Goal: Information Seeking & Learning: Learn about a topic

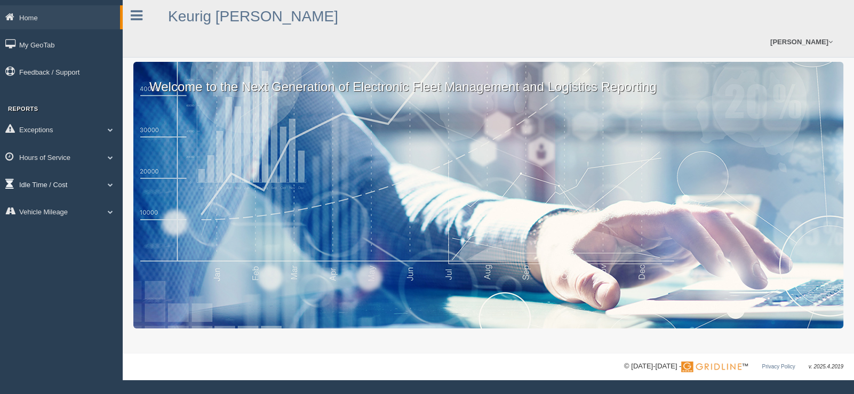
click at [69, 186] on link "Idle Time / Cost" at bounding box center [61, 184] width 123 height 24
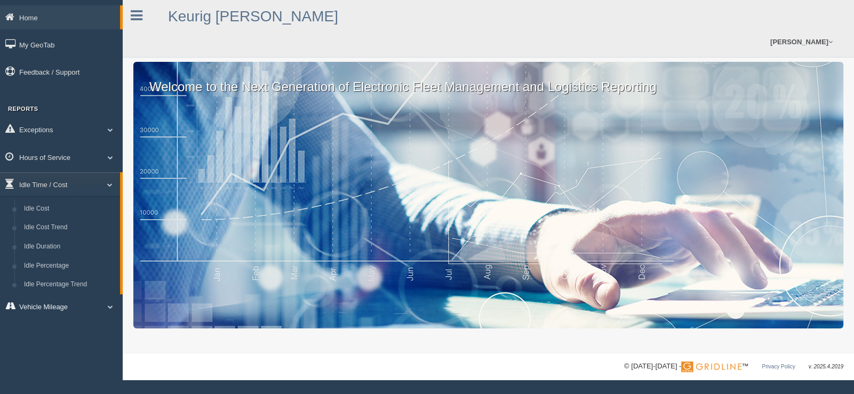
click at [72, 308] on link "Vehicle Mileage" at bounding box center [61, 306] width 123 height 24
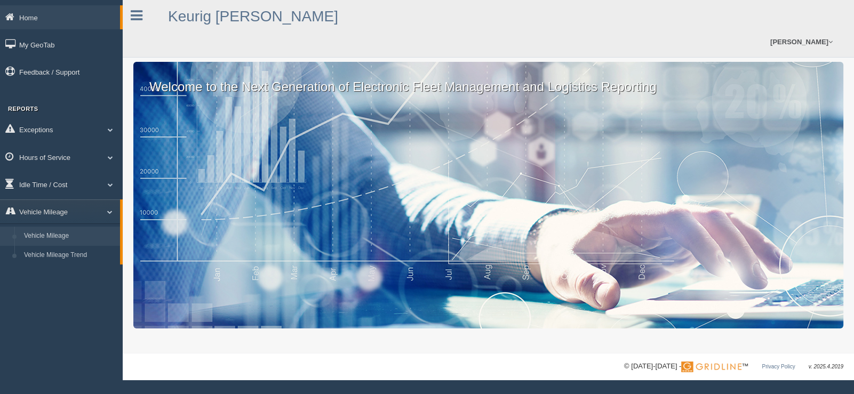
click at [55, 239] on link "Vehicle Mileage" at bounding box center [69, 236] width 101 height 19
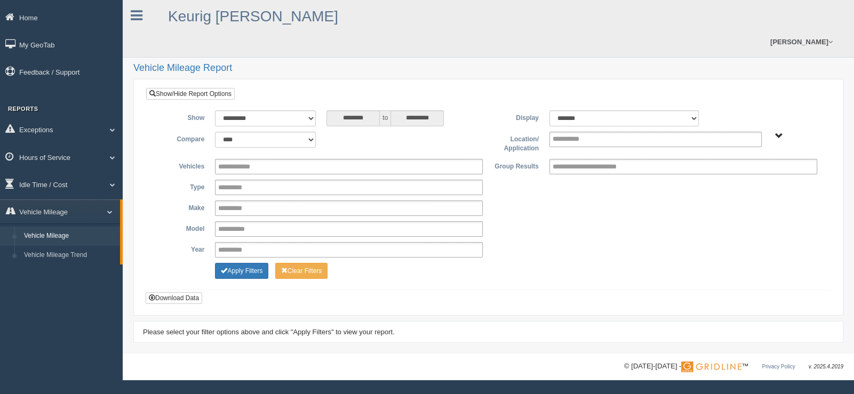
click at [780, 132] on span "Plains - OTR" at bounding box center [779, 136] width 8 height 8
click at [734, 169] on button "Plains - OTR" at bounding box center [742, 175] width 50 height 12
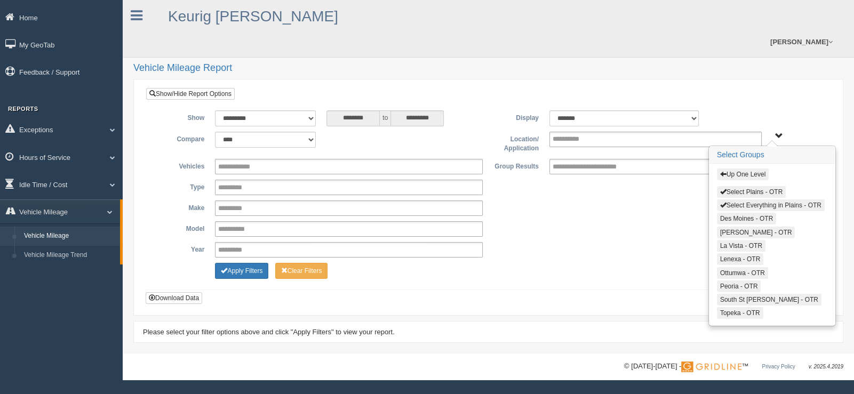
click at [720, 202] on span "button" at bounding box center [723, 205] width 6 height 6
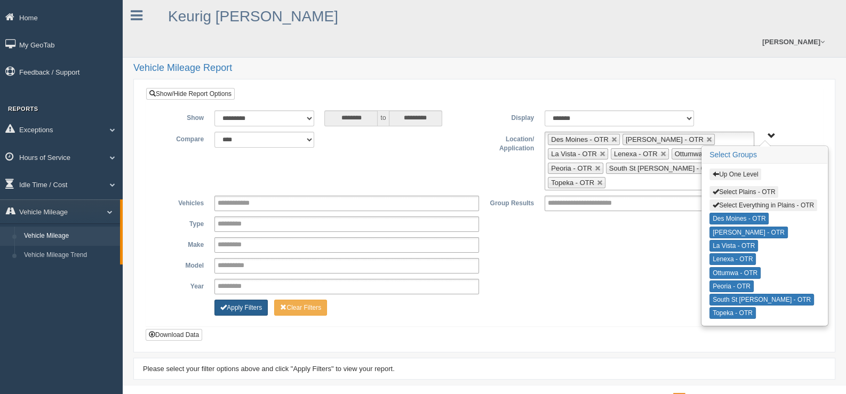
click at [240, 300] on button "Apply Filters" at bounding box center [240, 308] width 53 height 16
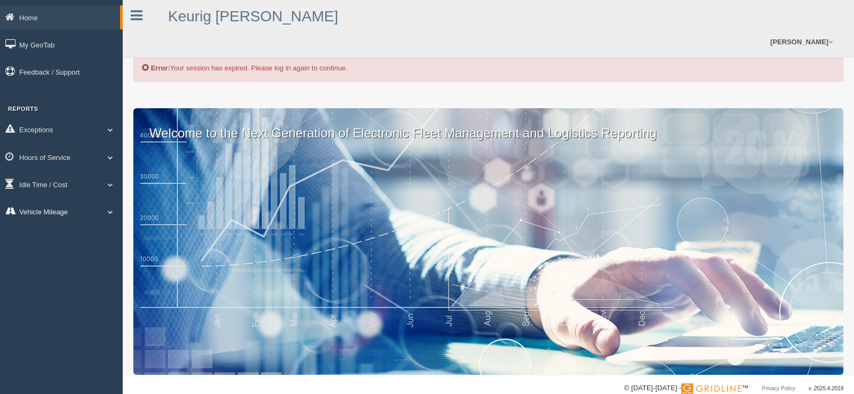
click at [52, 204] on link "Vehicle Mileage" at bounding box center [61, 211] width 123 height 24
click at [59, 243] on link "Vehicle Mileage" at bounding box center [69, 236] width 101 height 19
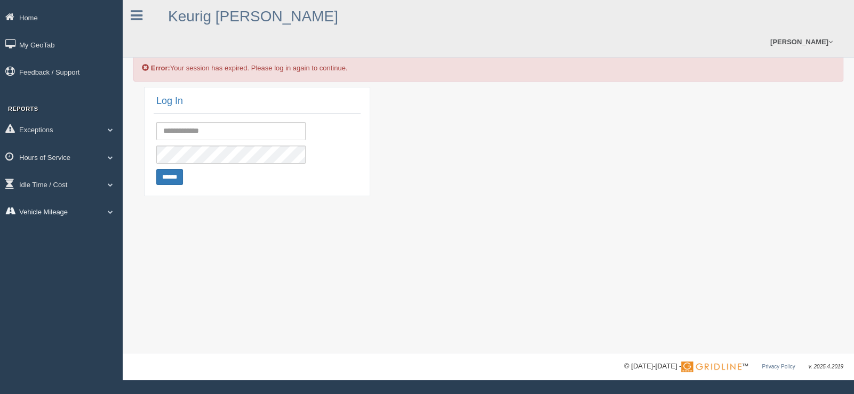
click at [64, 212] on link "Vehicle Mileage" at bounding box center [61, 211] width 123 height 24
click at [60, 233] on link "Vehicle Mileage" at bounding box center [69, 236] width 101 height 19
click at [227, 122] on input "text" at bounding box center [230, 131] width 149 height 18
type input "**********"
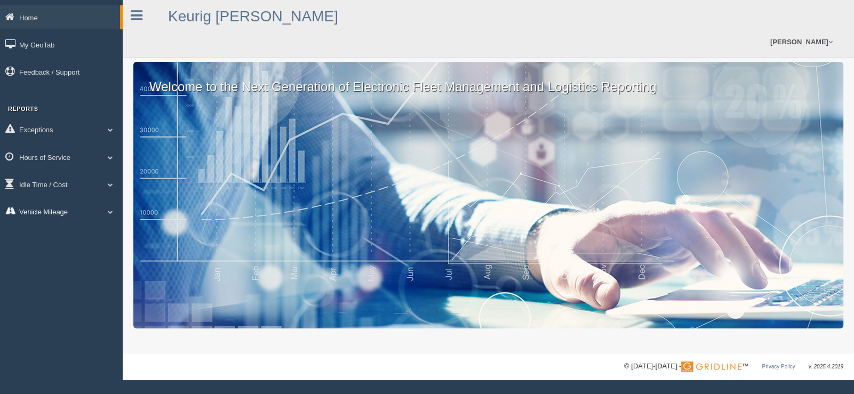
click at [109, 212] on span at bounding box center [110, 211] width 14 height 5
click at [66, 234] on link "Vehicle Mileage" at bounding box center [69, 236] width 101 height 19
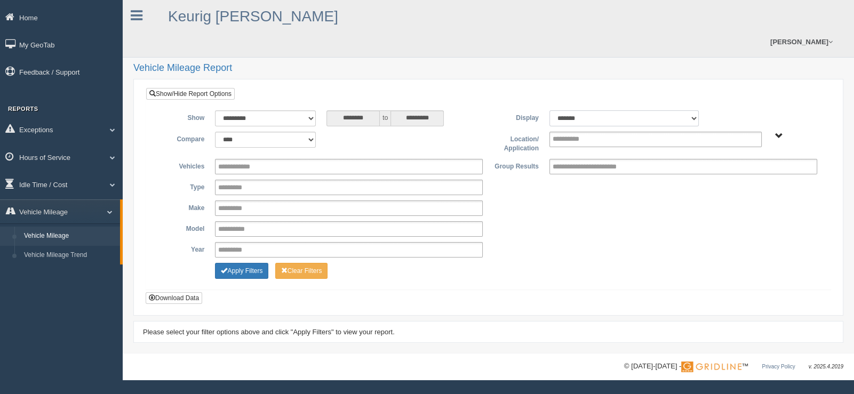
click at [694, 110] on select "******* ******" at bounding box center [623, 118] width 149 height 16
drag, startPoint x: 621, startPoint y: 220, endPoint x: 629, endPoint y: 215, distance: 9.1
click at [622, 242] on div "Year **** **** **** **** **** **** **** **** **** **** **** **** **** **** ****…" at bounding box center [488, 249] width 668 height 15
click at [779, 132] on span "Plains - OTR" at bounding box center [779, 136] width 8 height 8
click at [738, 169] on button "Plains - OTR" at bounding box center [742, 175] width 50 height 12
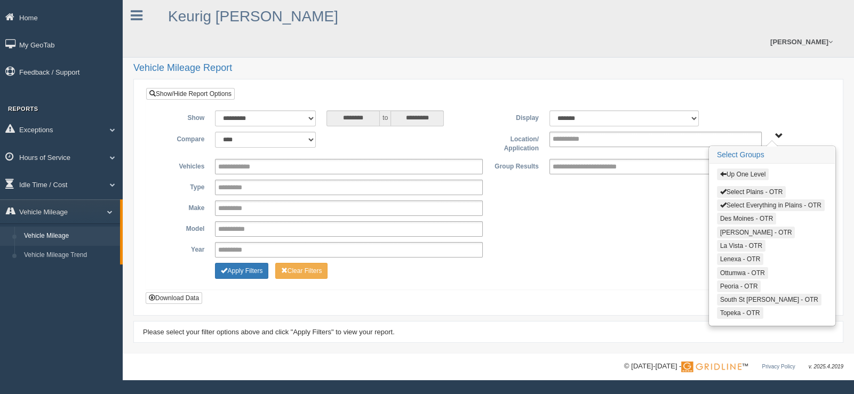
click at [737, 199] on button "Select Everything in Plains - OTR" at bounding box center [771, 205] width 108 height 12
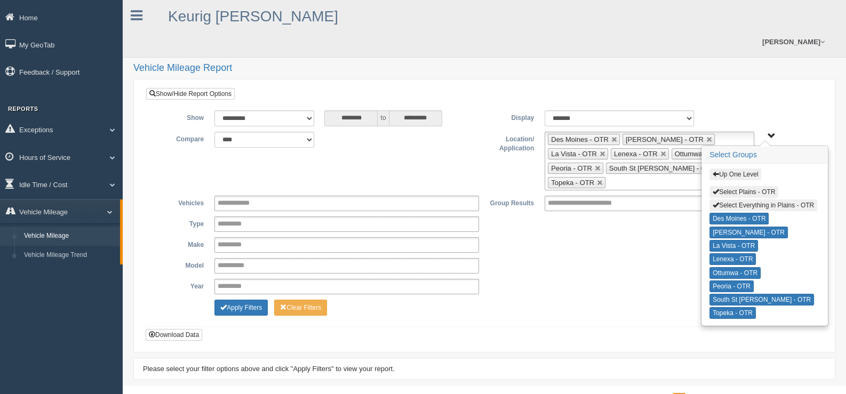
click at [636, 237] on div "**********" at bounding box center [484, 244] width 660 height 15
click at [235, 300] on button "Apply Filters" at bounding box center [240, 308] width 53 height 16
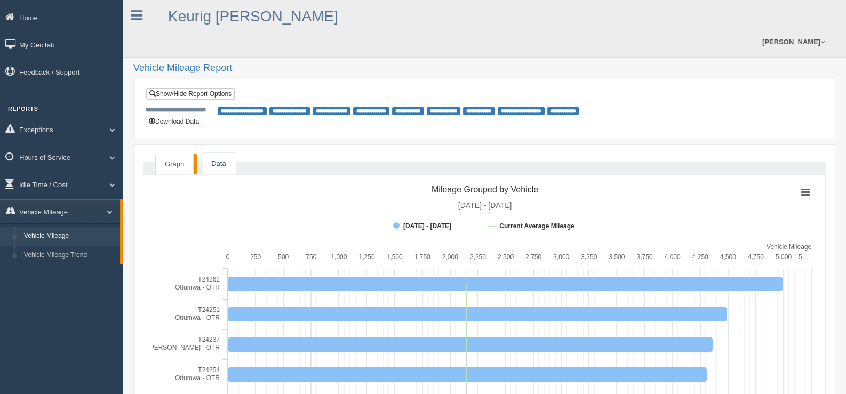
click at [227, 153] on link "Data" at bounding box center [219, 164] width 34 height 22
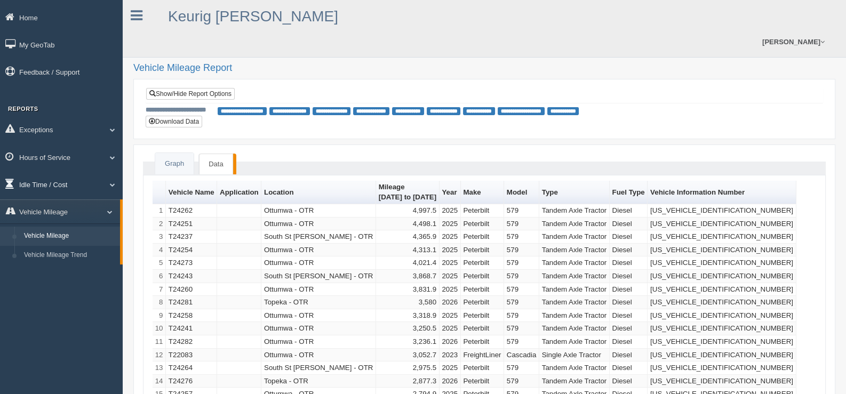
click at [43, 185] on link "Idle Time / Cost" at bounding box center [61, 184] width 123 height 24
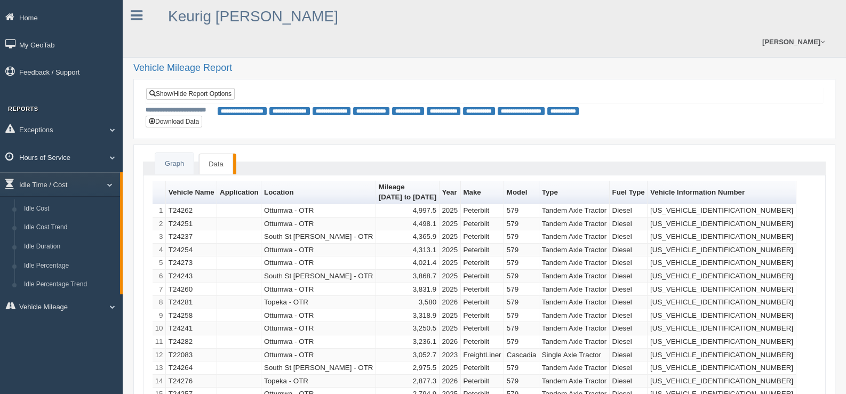
click at [106, 158] on span at bounding box center [108, 157] width 14 height 5
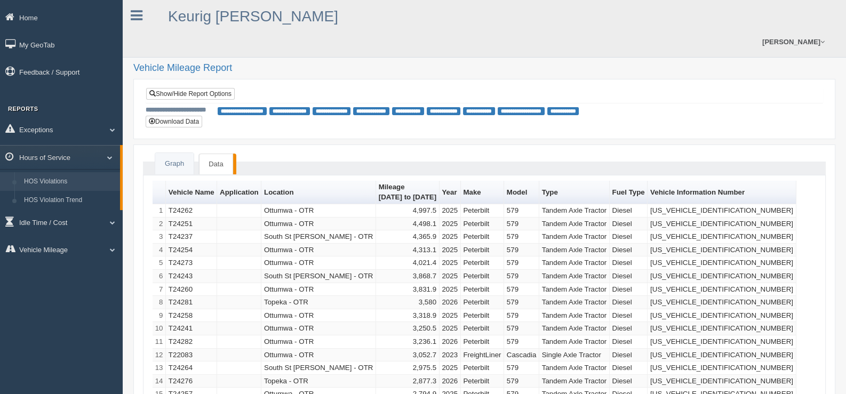
click at [51, 186] on link "HOS Violations" at bounding box center [69, 181] width 101 height 19
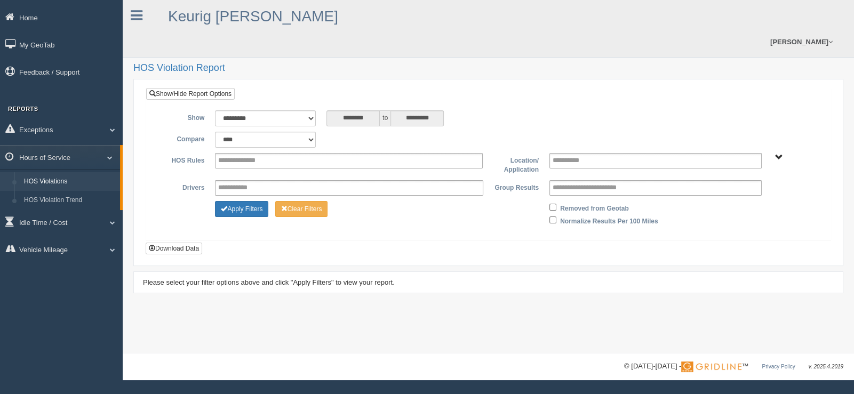
click at [778, 154] on span "Plains - OTR" at bounding box center [779, 158] width 8 height 8
click at [735, 190] on button "Plains - OTR" at bounding box center [742, 196] width 50 height 12
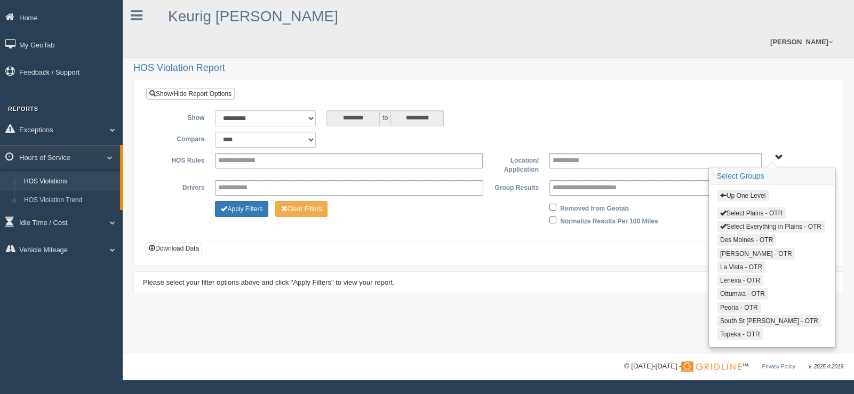
click at [738, 221] on button "Select Everything in Plains - OTR" at bounding box center [771, 227] width 108 height 12
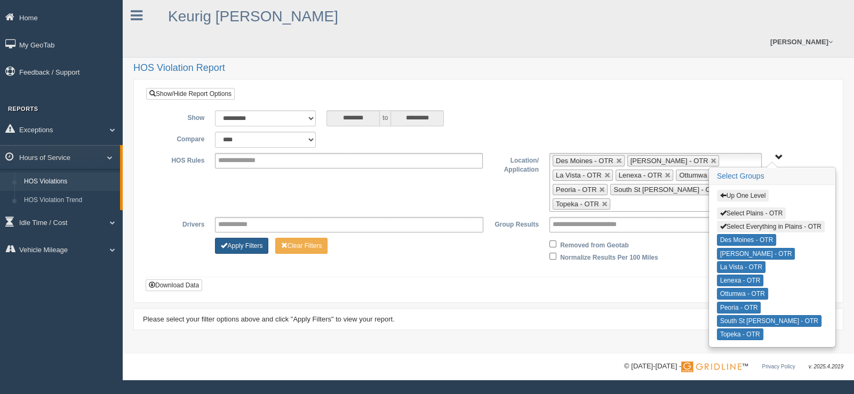
click at [238, 238] on button "Apply Filters" at bounding box center [241, 246] width 53 height 16
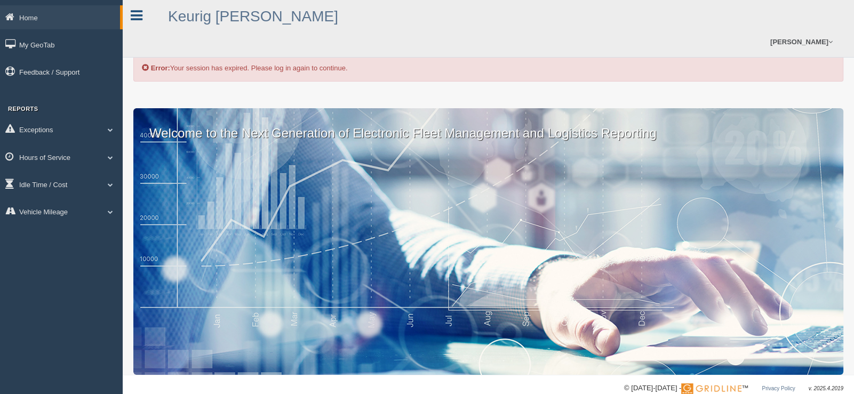
click at [133, 19] on icon at bounding box center [137, 16] width 12 height 14
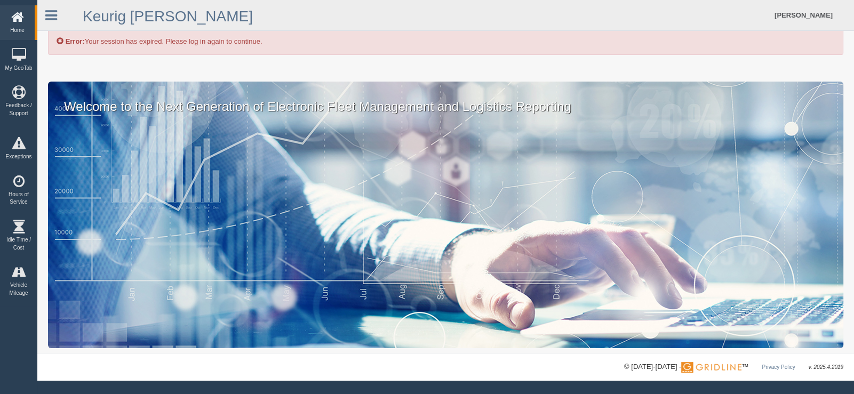
click at [19, 29] on link "Home" at bounding box center [17, 22] width 35 height 35
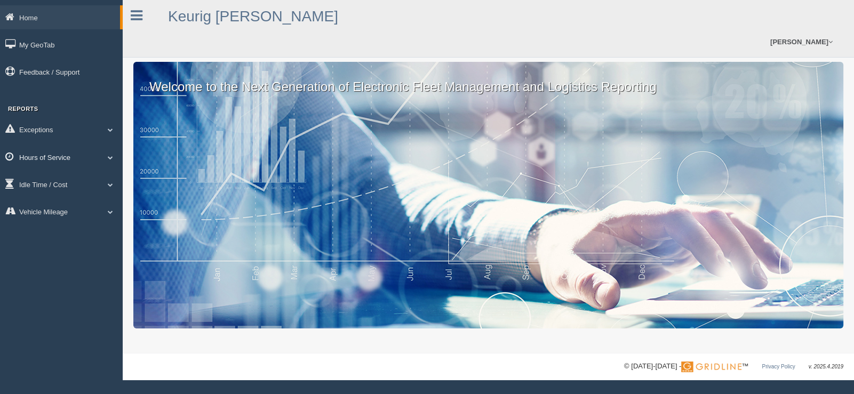
click at [111, 157] on span at bounding box center [110, 157] width 14 height 5
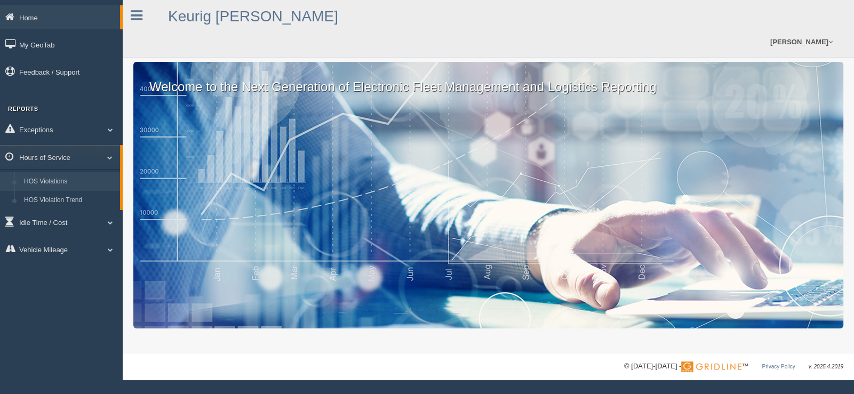
click at [46, 189] on link "HOS Violations" at bounding box center [69, 181] width 101 height 19
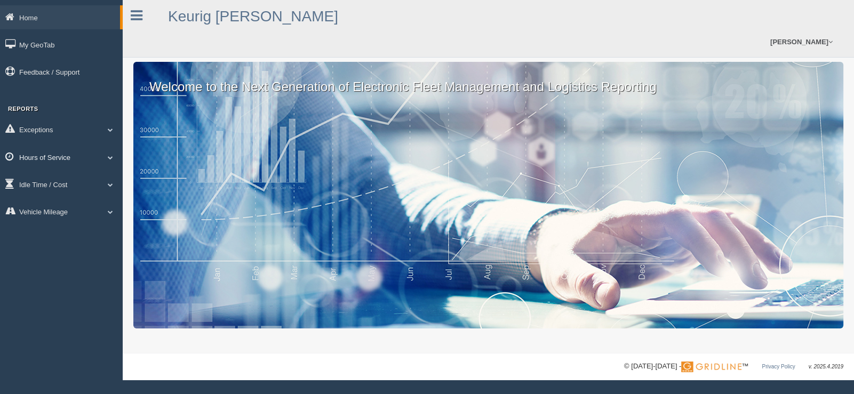
click at [113, 157] on span at bounding box center [110, 157] width 14 height 5
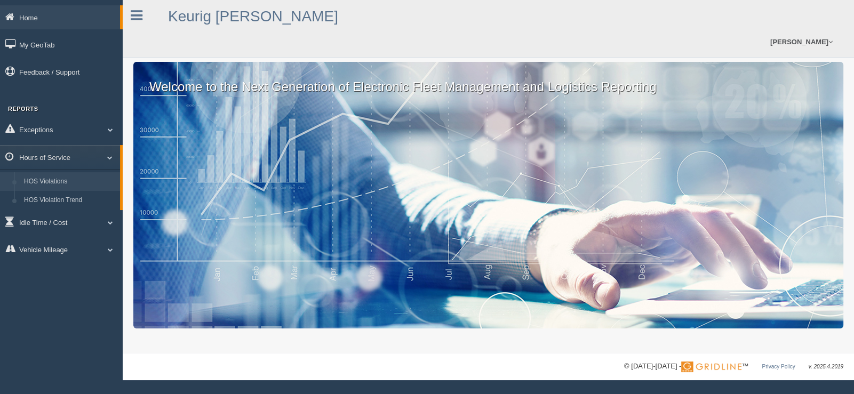
click at [62, 184] on link "HOS Violations" at bounding box center [69, 181] width 101 height 19
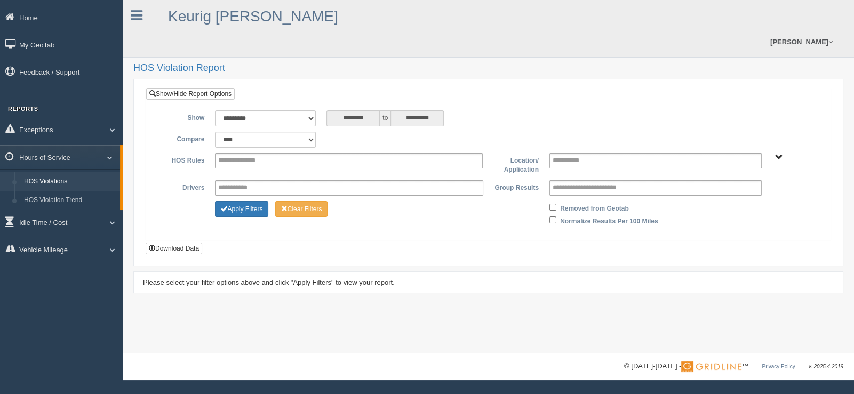
click at [779, 154] on span "Plains - OTR" at bounding box center [779, 158] width 8 height 8
click at [747, 190] on button "Plains - OTR" at bounding box center [742, 196] width 50 height 12
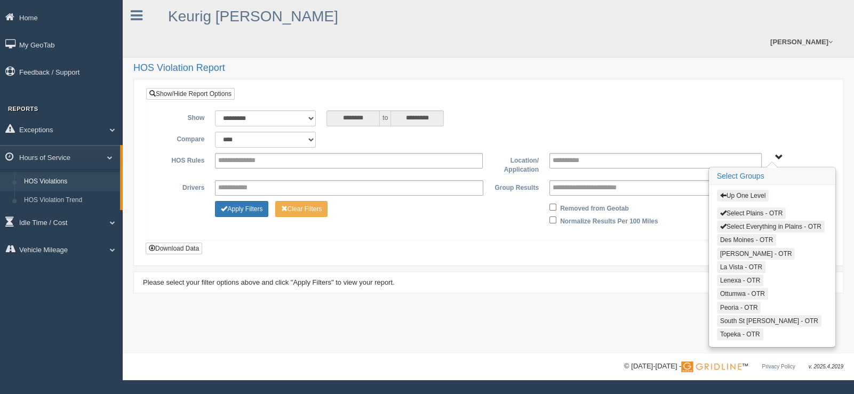
click at [724, 223] on span "button" at bounding box center [723, 226] width 6 height 6
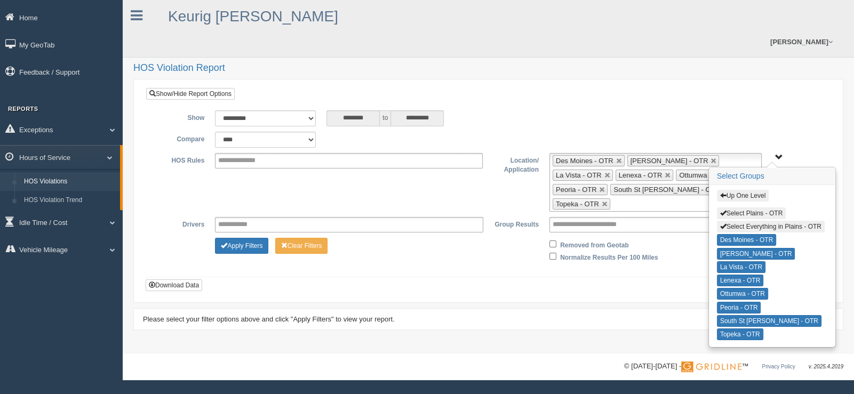
click at [586, 331] on div "**********" at bounding box center [488, 176] width 731 height 353
click at [775, 154] on span "Up One Level Select Plains - OTR Select Everything in Plains - OTR Des Moines -…" at bounding box center [779, 158] width 8 height 8
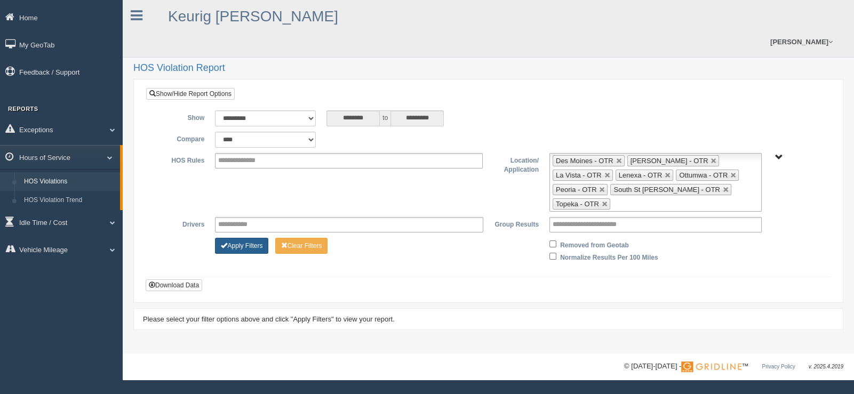
click at [235, 238] on button "Apply Filters" at bounding box center [241, 246] width 53 height 16
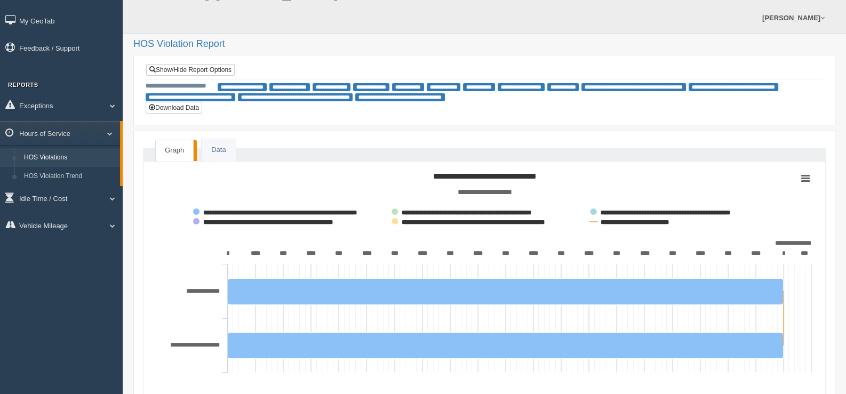
scroll to position [5, 0]
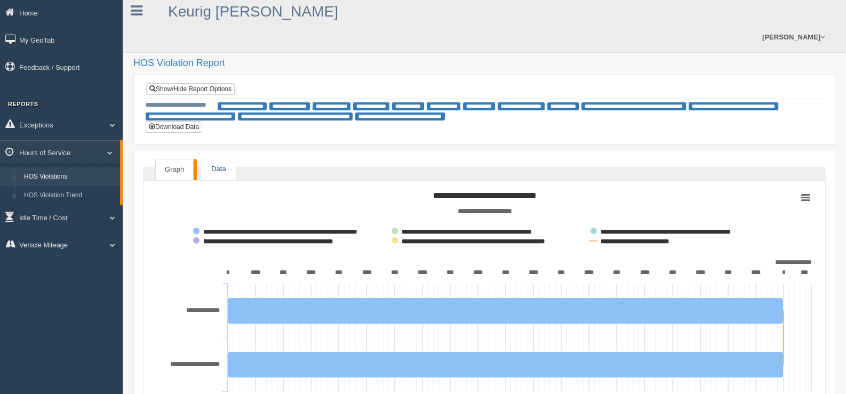
click at [211, 158] on link "Data" at bounding box center [219, 169] width 34 height 22
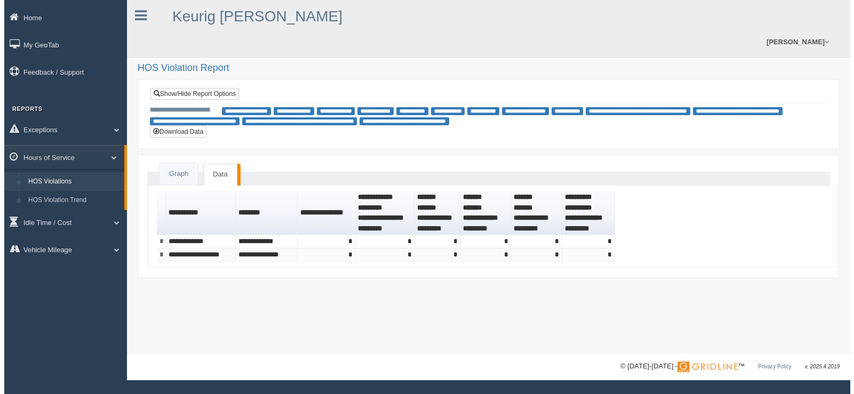
scroll to position [0, 0]
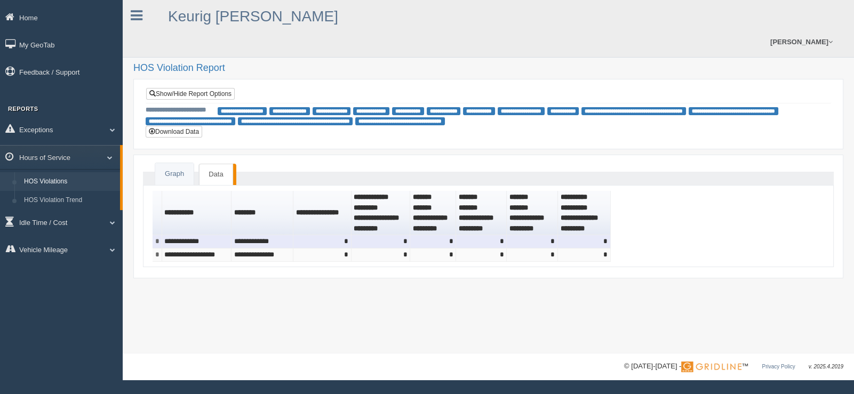
click at [192, 235] on td "**********" at bounding box center [197, 241] width 70 height 13
click at [341, 235] on td "*" at bounding box center [322, 241] width 58 height 13
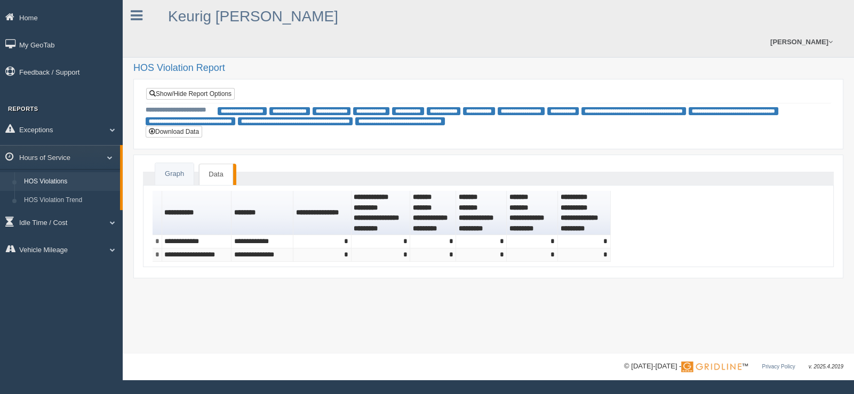
click at [269, 276] on div "**********" at bounding box center [488, 176] width 731 height 353
click at [36, 14] on link "Home" at bounding box center [61, 17] width 123 height 24
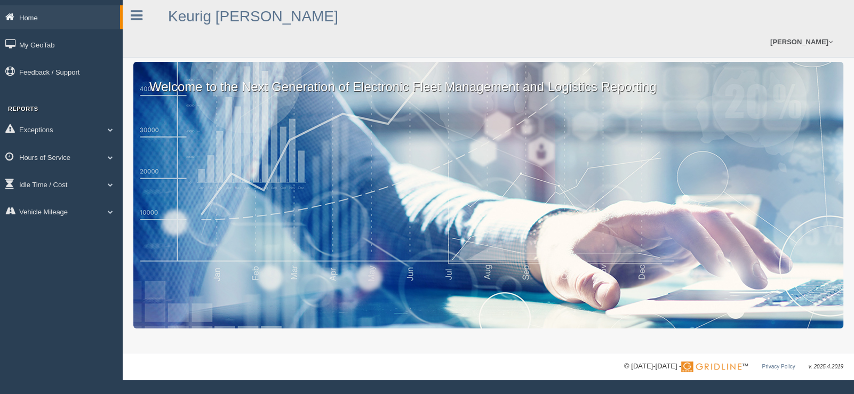
click at [20, 12] on link "Home" at bounding box center [60, 17] width 120 height 24
click at [33, 45] on link "My GeoTab" at bounding box center [61, 45] width 123 height 24
